Goal: Task Accomplishment & Management: Complete application form

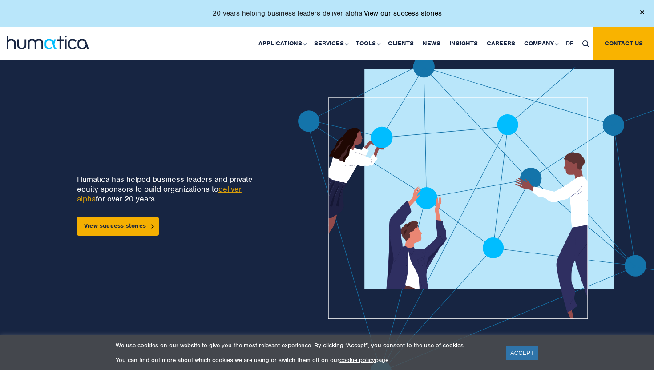
click at [499, 16] on div "20 years helping business leaders deliver alpha. View our success stories" at bounding box center [327, 13] width 654 height 27
click at [499, 41] on link "Careers" at bounding box center [500, 44] width 37 height 34
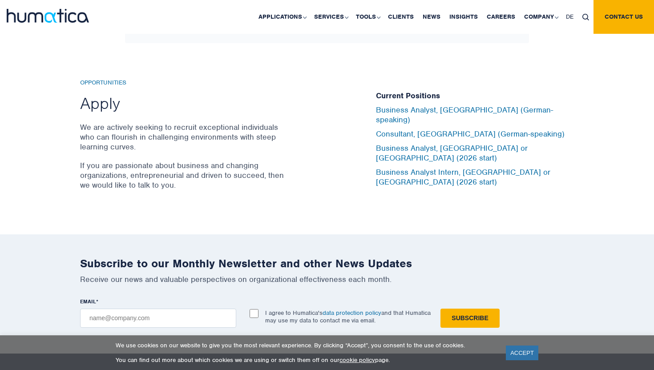
scroll to position [2948, 0]
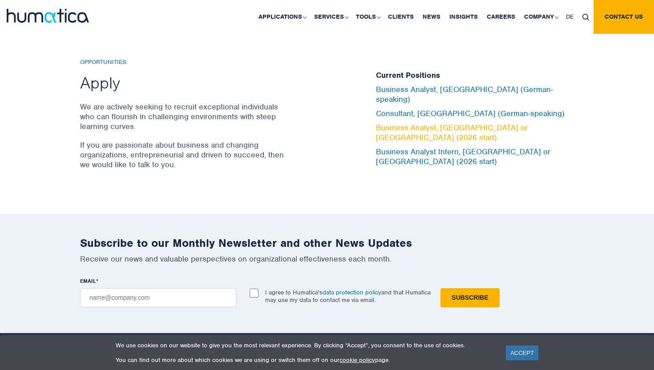
click at [424, 127] on link "Business Analyst, [GEOGRAPHIC_DATA] or [GEOGRAPHIC_DATA] (2026 start)" at bounding box center [452, 133] width 152 height 20
click at [393, 126] on link "Business Analyst, [GEOGRAPHIC_DATA] or [GEOGRAPHIC_DATA] (2026 start)" at bounding box center [452, 133] width 152 height 20
